Goal: Task Accomplishment & Management: Complete application form

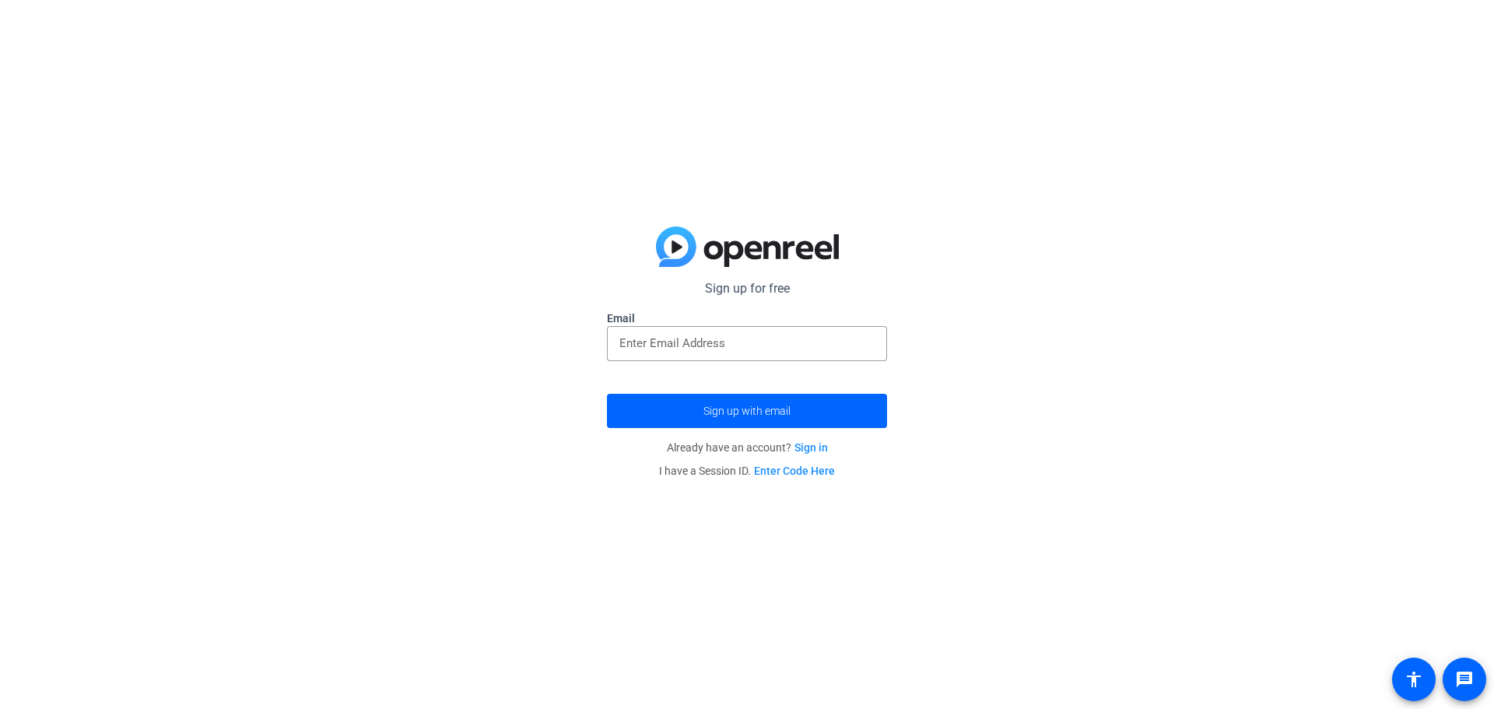
click at [755, 360] on mat-form-field at bounding box center [747, 352] width 280 height 52
click at [748, 344] on input "email" at bounding box center [746, 343] width 255 height 19
drag, startPoint x: 735, startPoint y: 341, endPoint x: 430, endPoint y: 340, distance: 305.0
click at [432, 341] on div "Sign up for free nikki.lc.dew@gmail.com Email nikki.lc.dew@gmail.com Sign up wi…" at bounding box center [747, 354] width 1494 height 709
type input "ndew@popedesign.com"
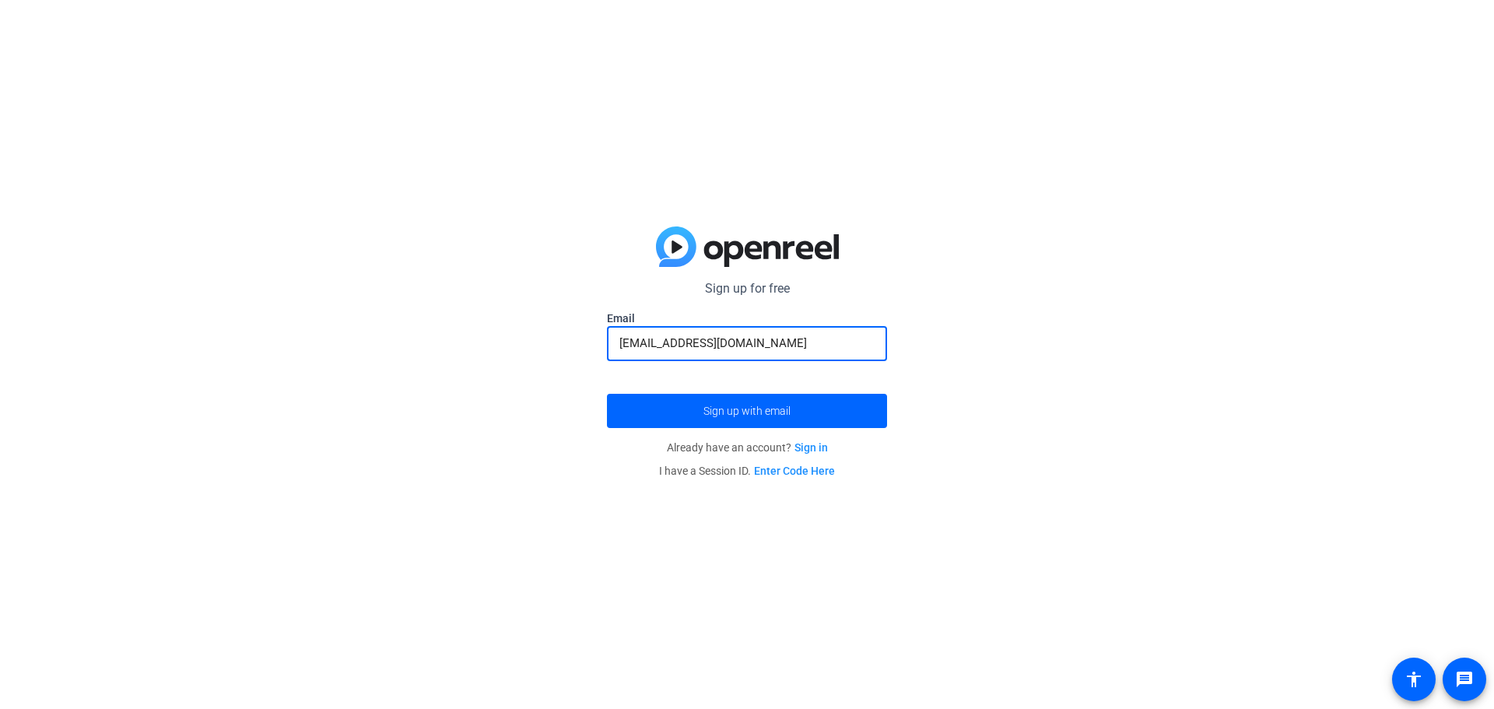
click at [607, 394] on button "Sign up with email" at bounding box center [747, 411] width 280 height 34
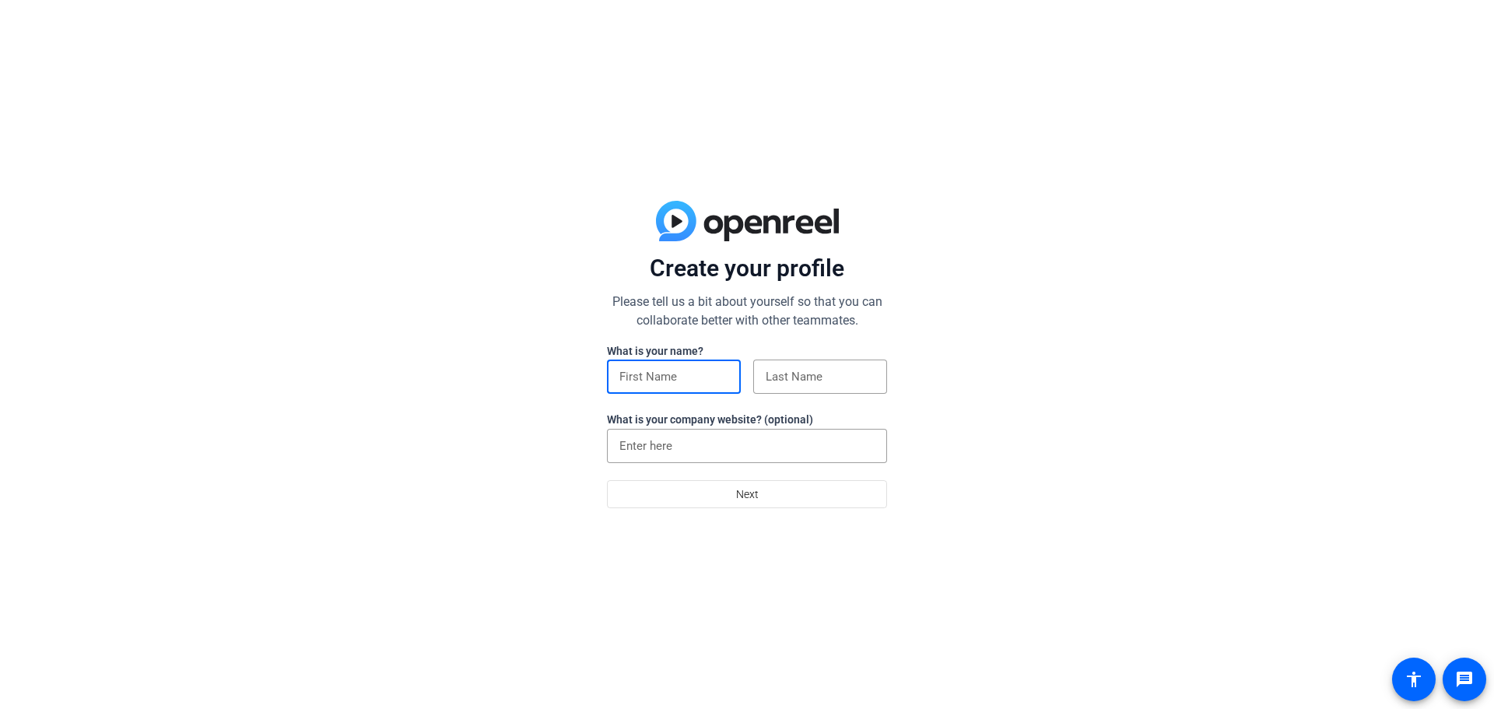
click at [711, 382] on input at bounding box center [673, 376] width 109 height 19
type input "[PERSON_NAME]"
type input "Dew"
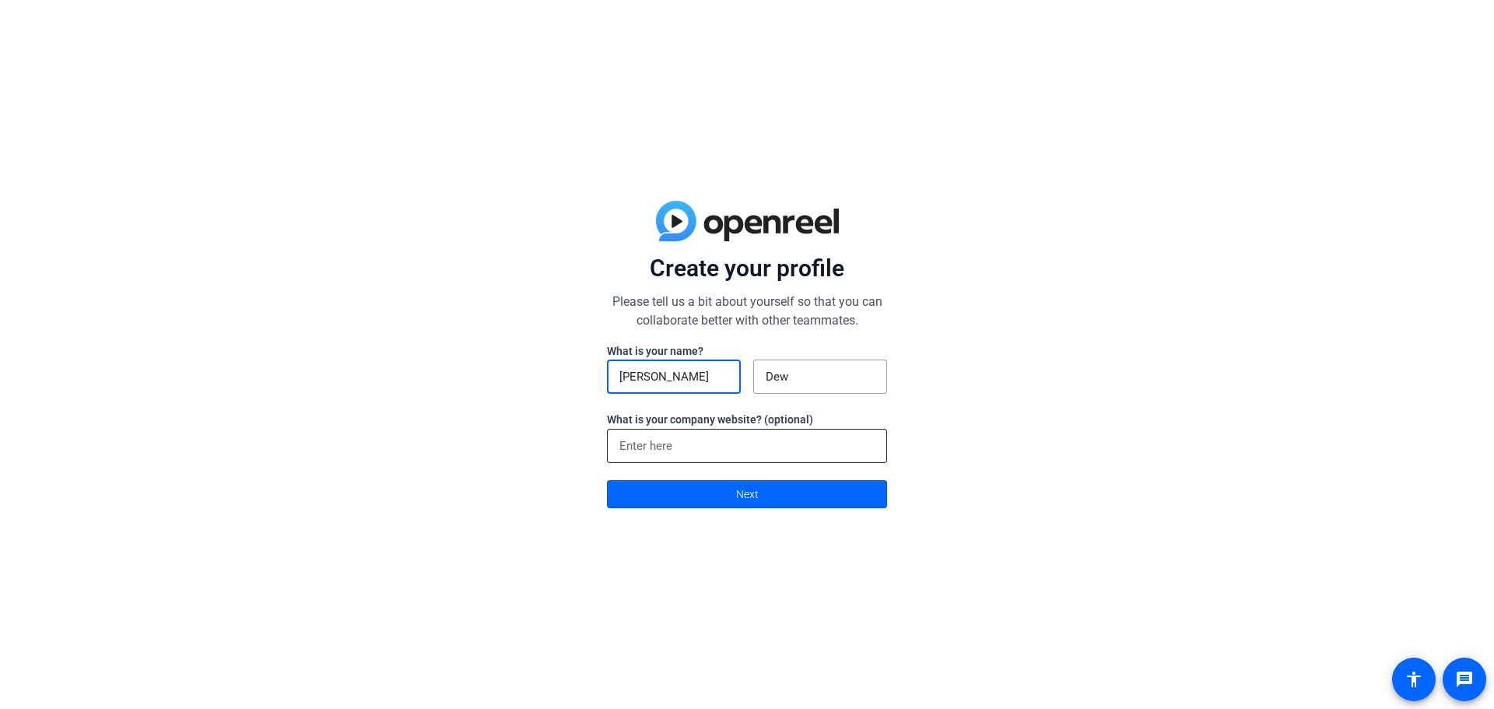
click at [700, 453] on input at bounding box center [746, 446] width 255 height 19
type input "[DOMAIN_NAME]"
click at [715, 486] on span at bounding box center [747, 493] width 279 height 37
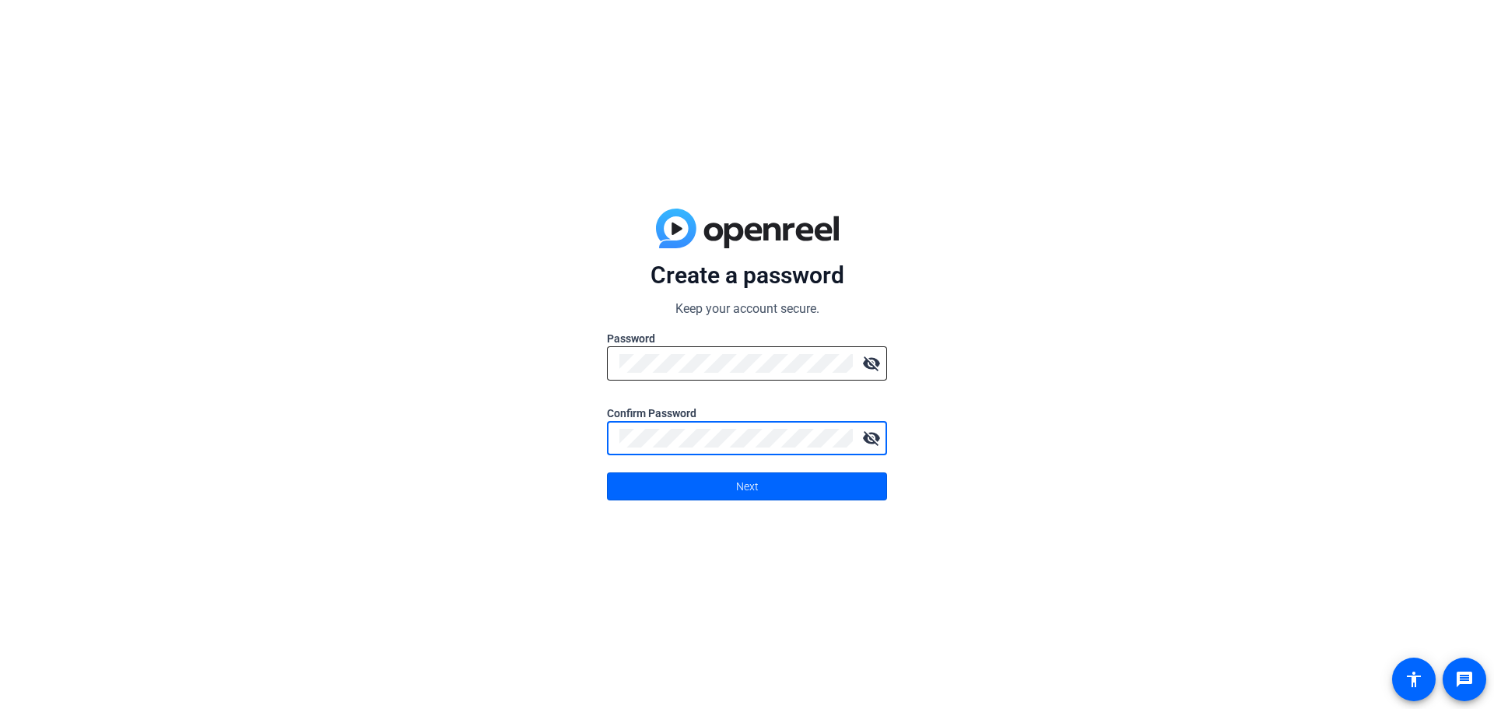
click button "Next" at bounding box center [747, 486] width 280 height 28
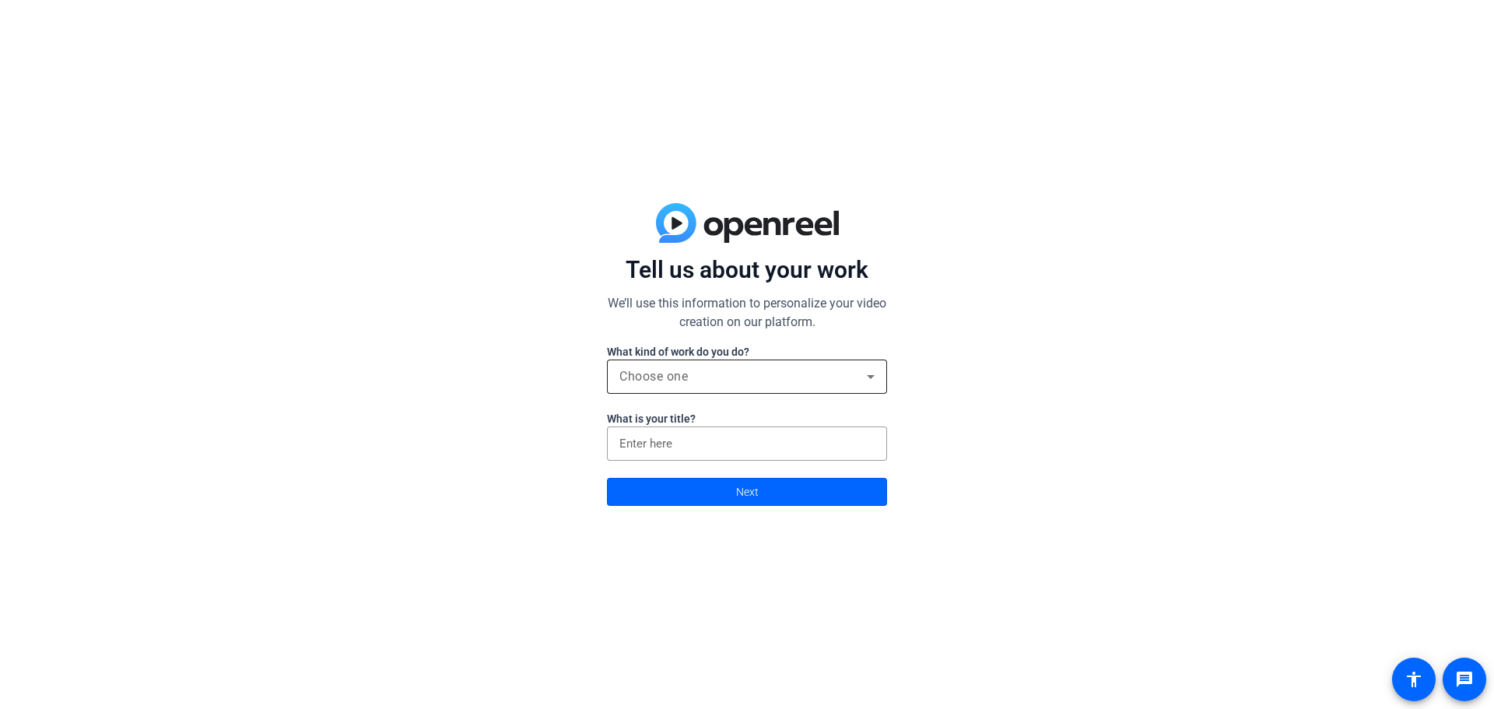
click at [662, 381] on span "Choose one" at bounding box center [653, 376] width 68 height 15
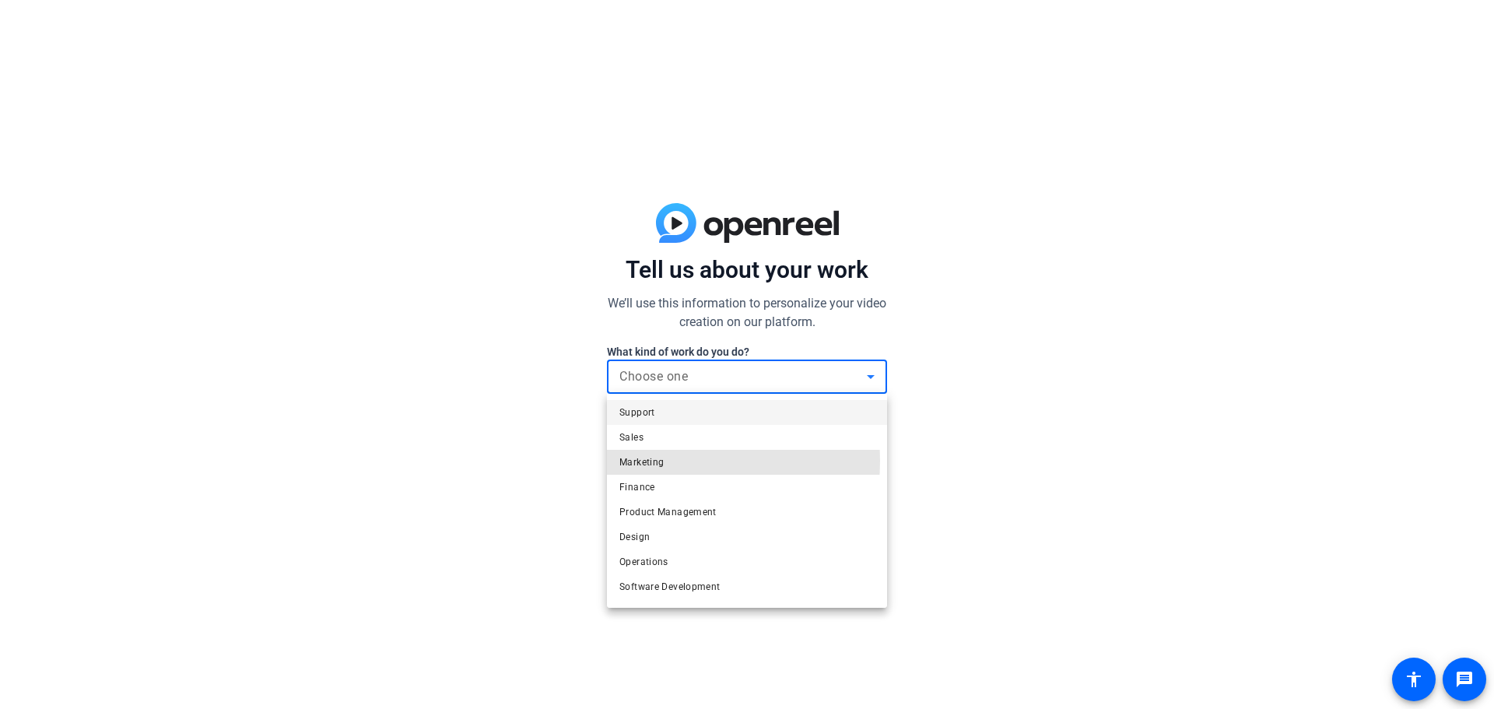
click at [648, 461] on span "Marketing" at bounding box center [641, 462] width 44 height 19
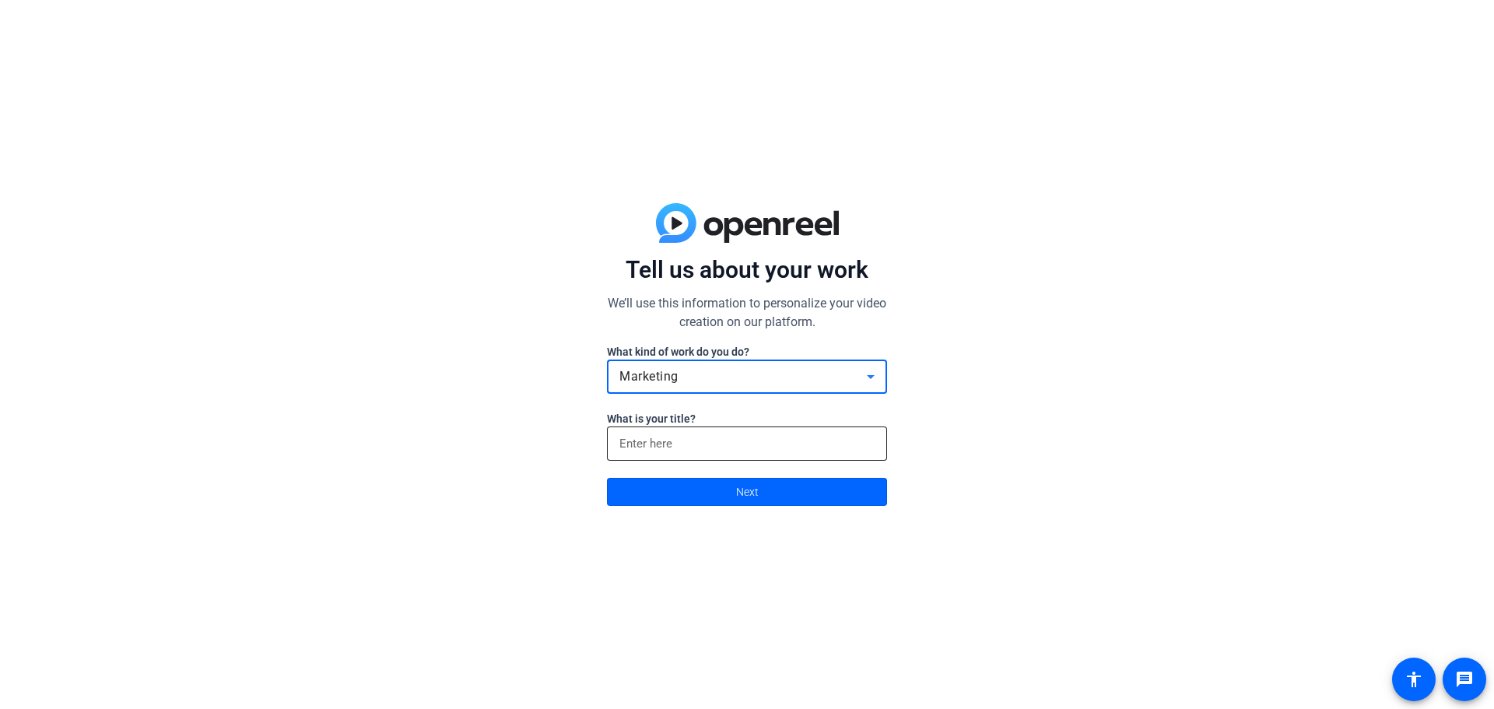
click at [651, 449] on input at bounding box center [746, 443] width 255 height 19
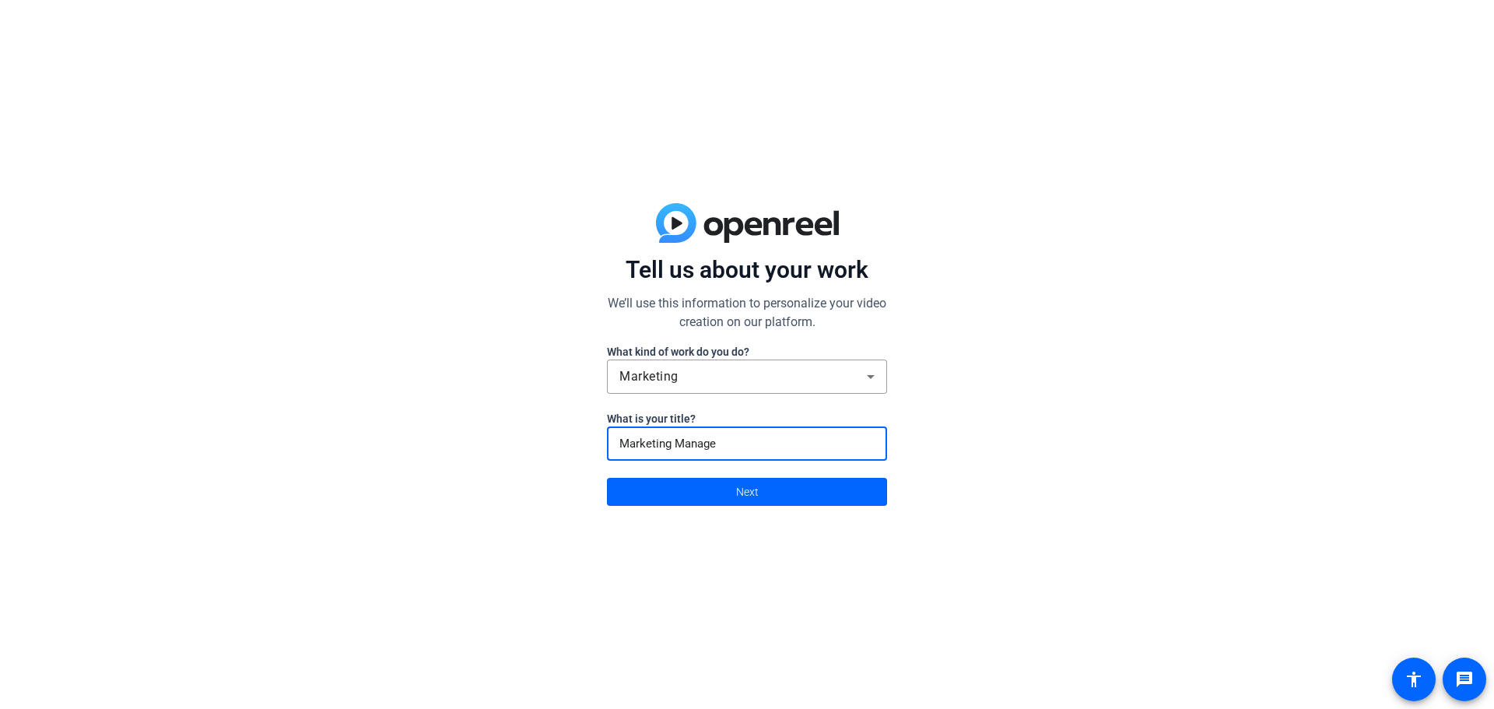
type input "Marketing Manager"
click button "Next" at bounding box center [747, 492] width 280 height 28
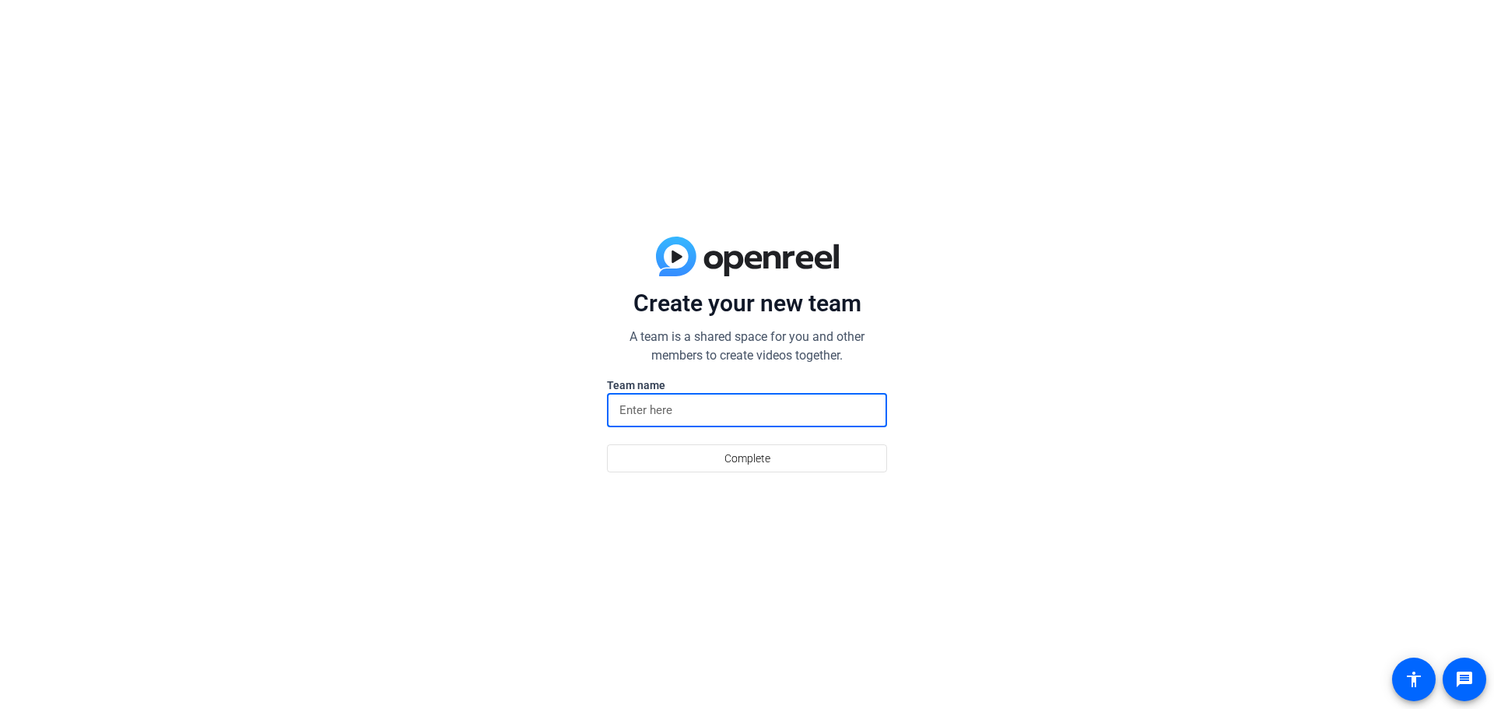
click at [647, 409] on input at bounding box center [746, 410] width 255 height 19
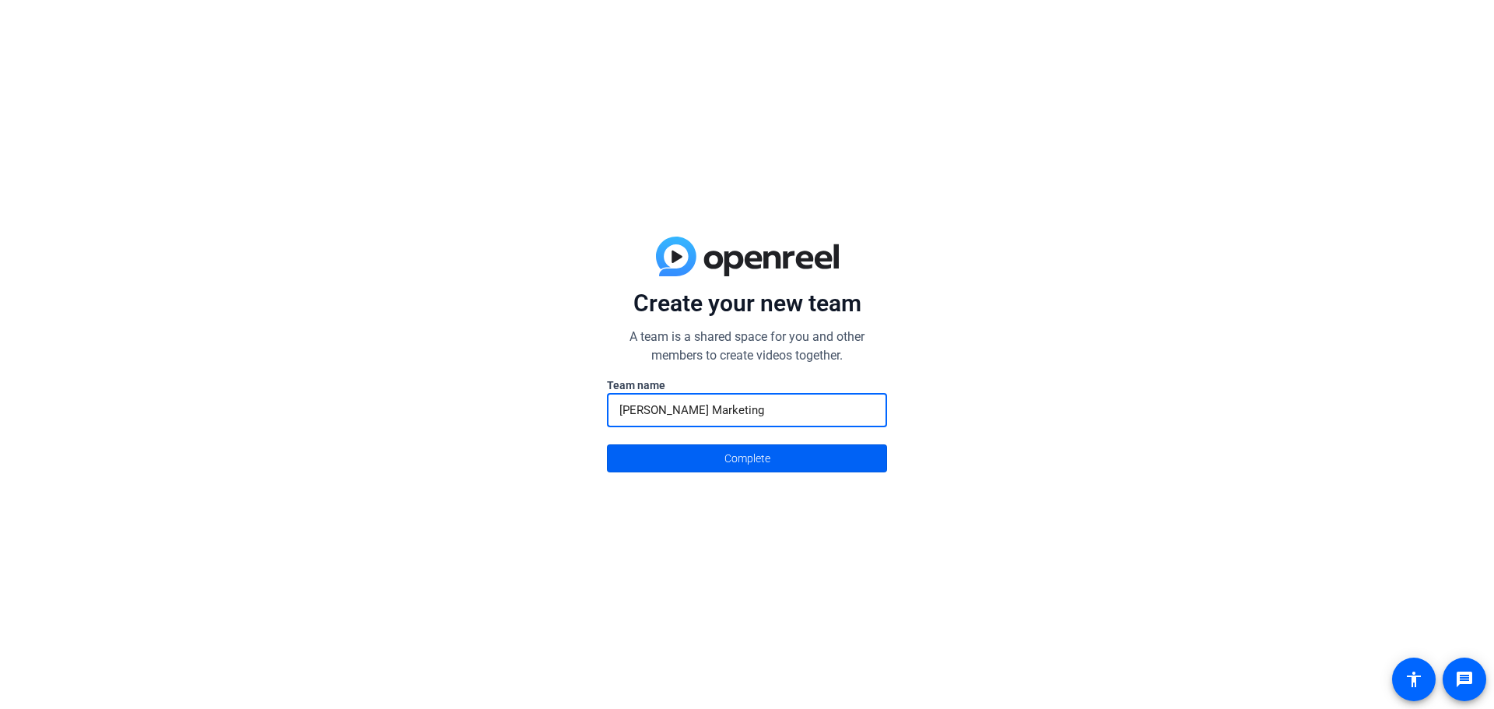
type input "[PERSON_NAME] Marketing"
click at [707, 462] on span at bounding box center [747, 458] width 279 height 37
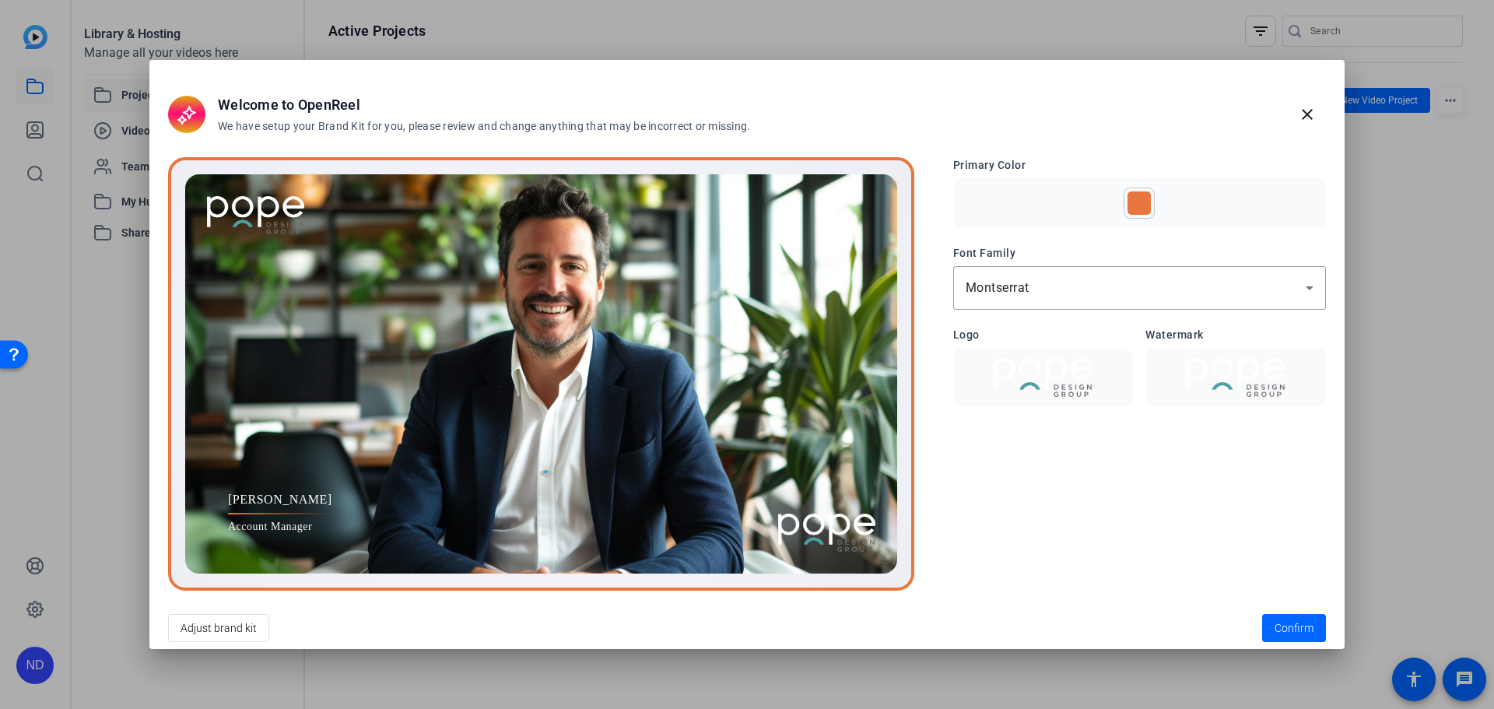
click at [1144, 206] on div at bounding box center [1139, 202] width 23 height 23
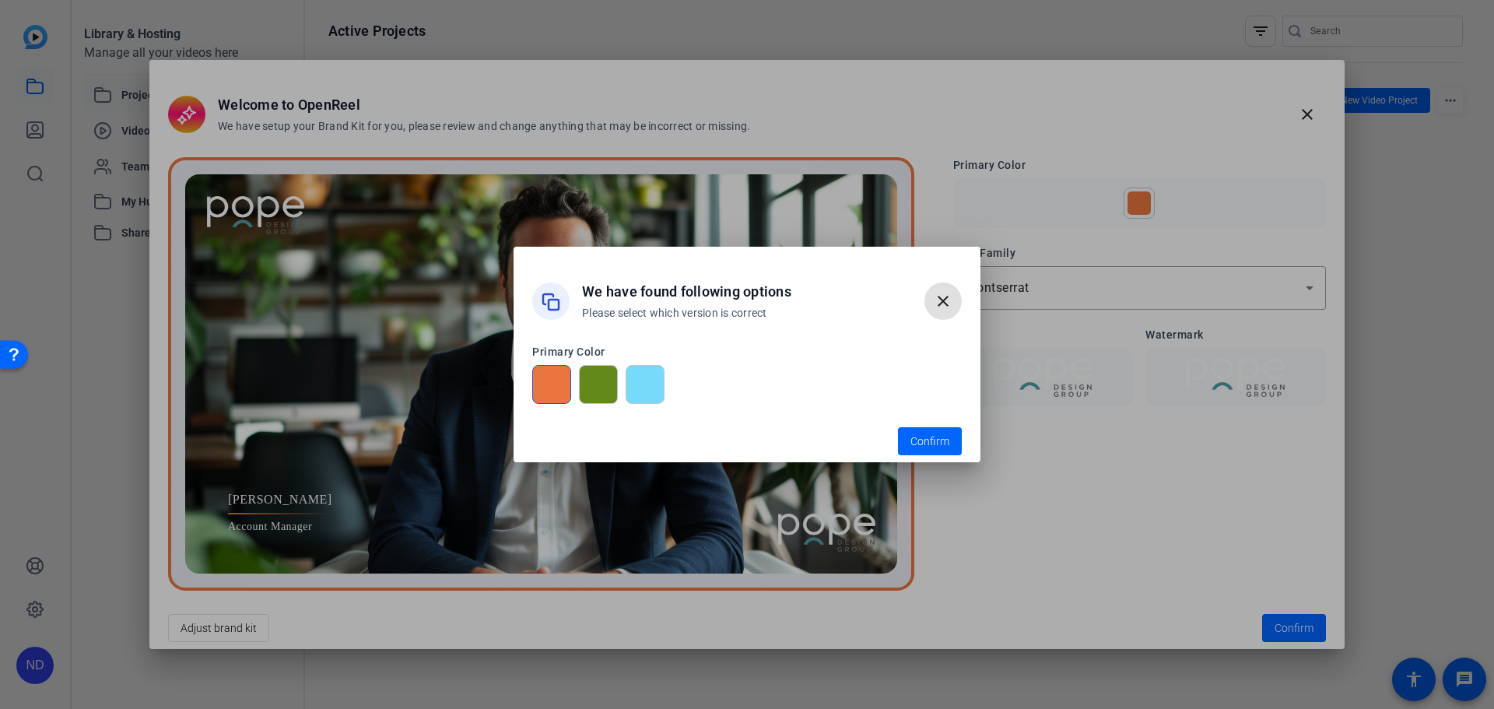
click at [652, 382] on div at bounding box center [645, 384] width 39 height 39
click at [938, 441] on span "Confirm" at bounding box center [929, 441] width 39 height 16
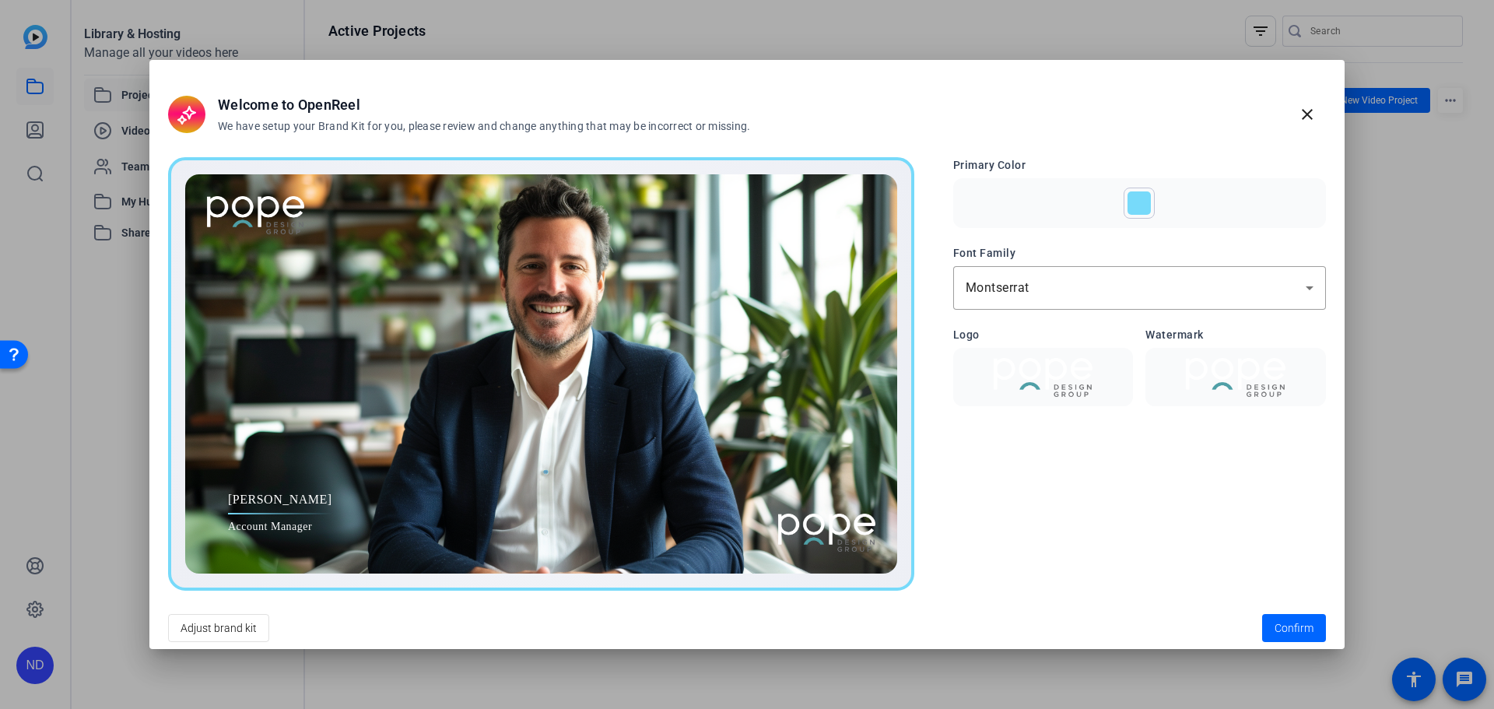
click at [803, 526] on div at bounding box center [826, 532] width 97 height 39
click at [278, 203] on div at bounding box center [255, 215] width 97 height 39
click at [1290, 627] on span "Confirm" at bounding box center [1294, 628] width 39 height 16
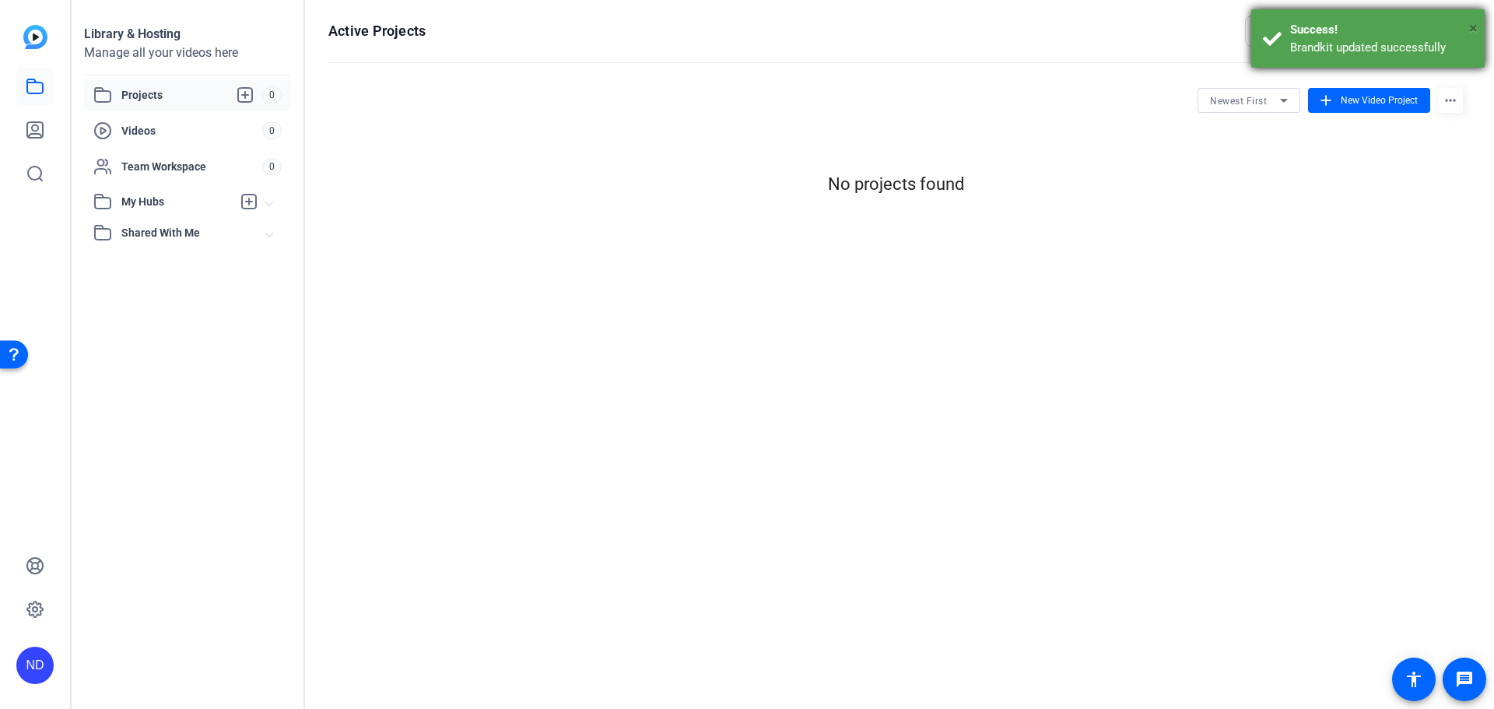
click at [1475, 26] on span "×" at bounding box center [1473, 28] width 9 height 19
